Goal: Find specific page/section: Find specific page/section

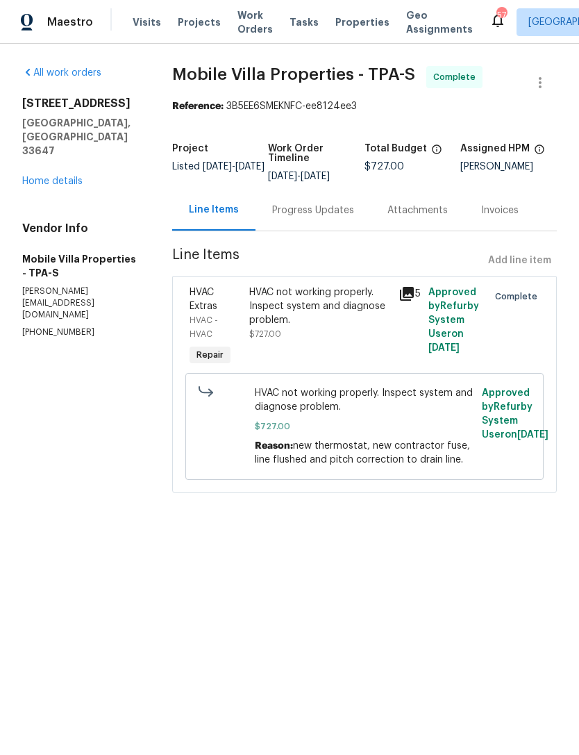
click at [37, 176] on link "Home details" at bounding box center [52, 181] width 60 height 10
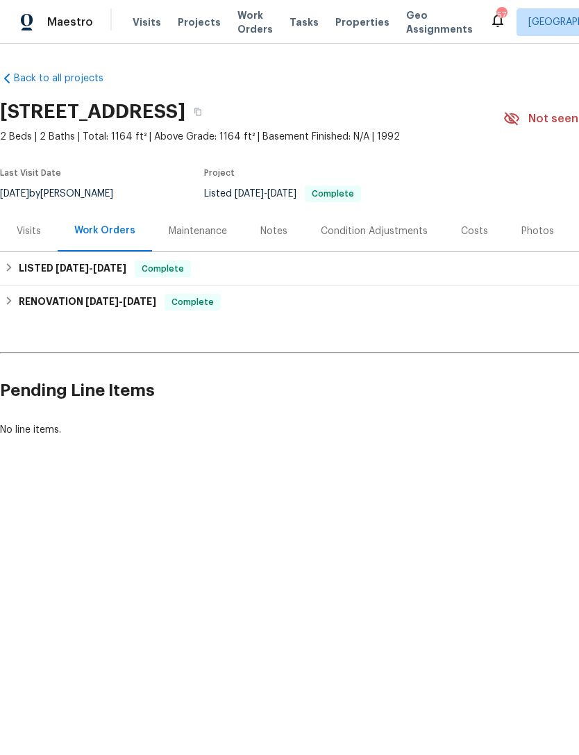
click at [23, 74] on link "Back to all projects" at bounding box center [66, 79] width 133 height 14
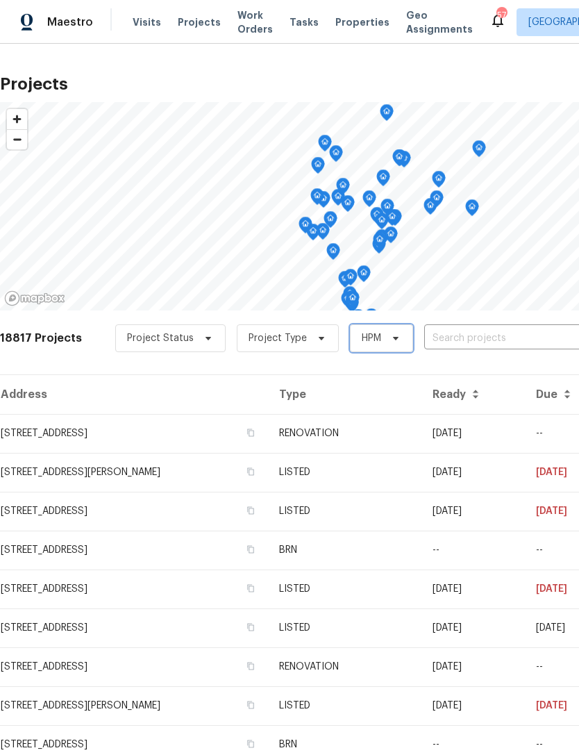
click at [390, 335] on icon at bounding box center [395, 338] width 11 height 11
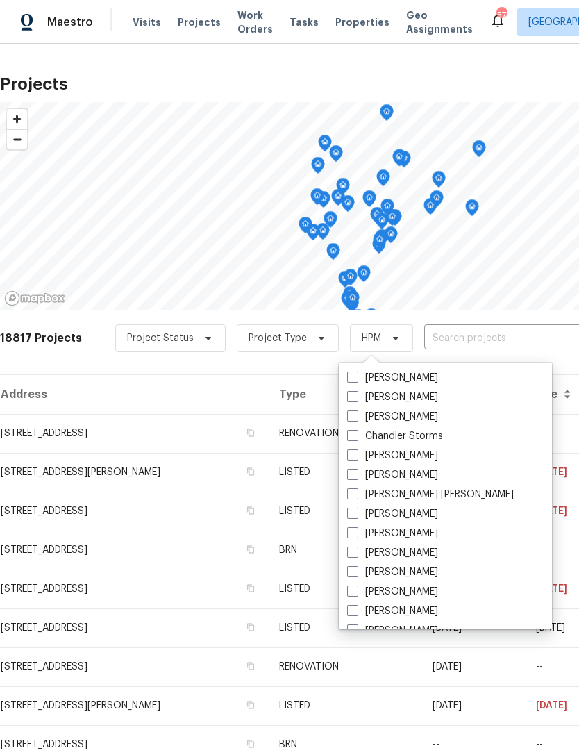
click at [427, 393] on div "[PERSON_NAME]" at bounding box center [445, 396] width 205 height 19
click at [358, 395] on span at bounding box center [352, 396] width 11 height 11
click at [356, 395] on input "[PERSON_NAME]" at bounding box center [351, 394] width 9 height 9
checkbox input "true"
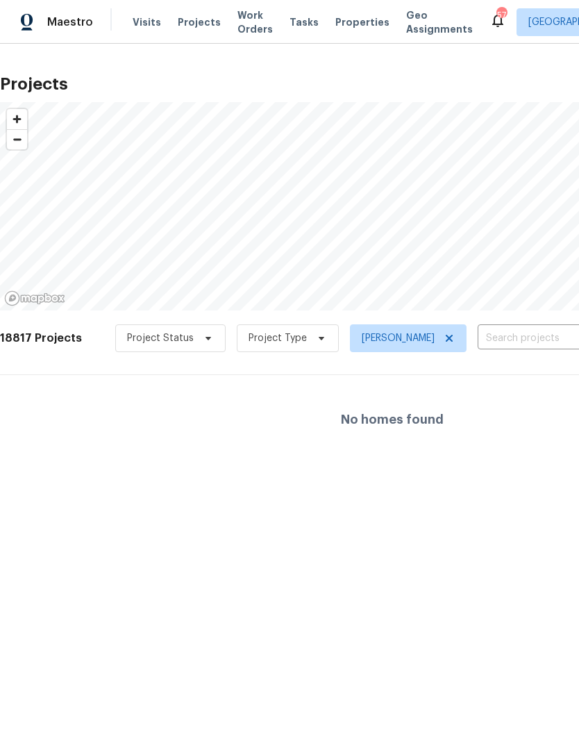
click at [355, 24] on span "Properties" at bounding box center [362, 22] width 54 height 14
